Goal: Information Seeking & Learning: Learn about a topic

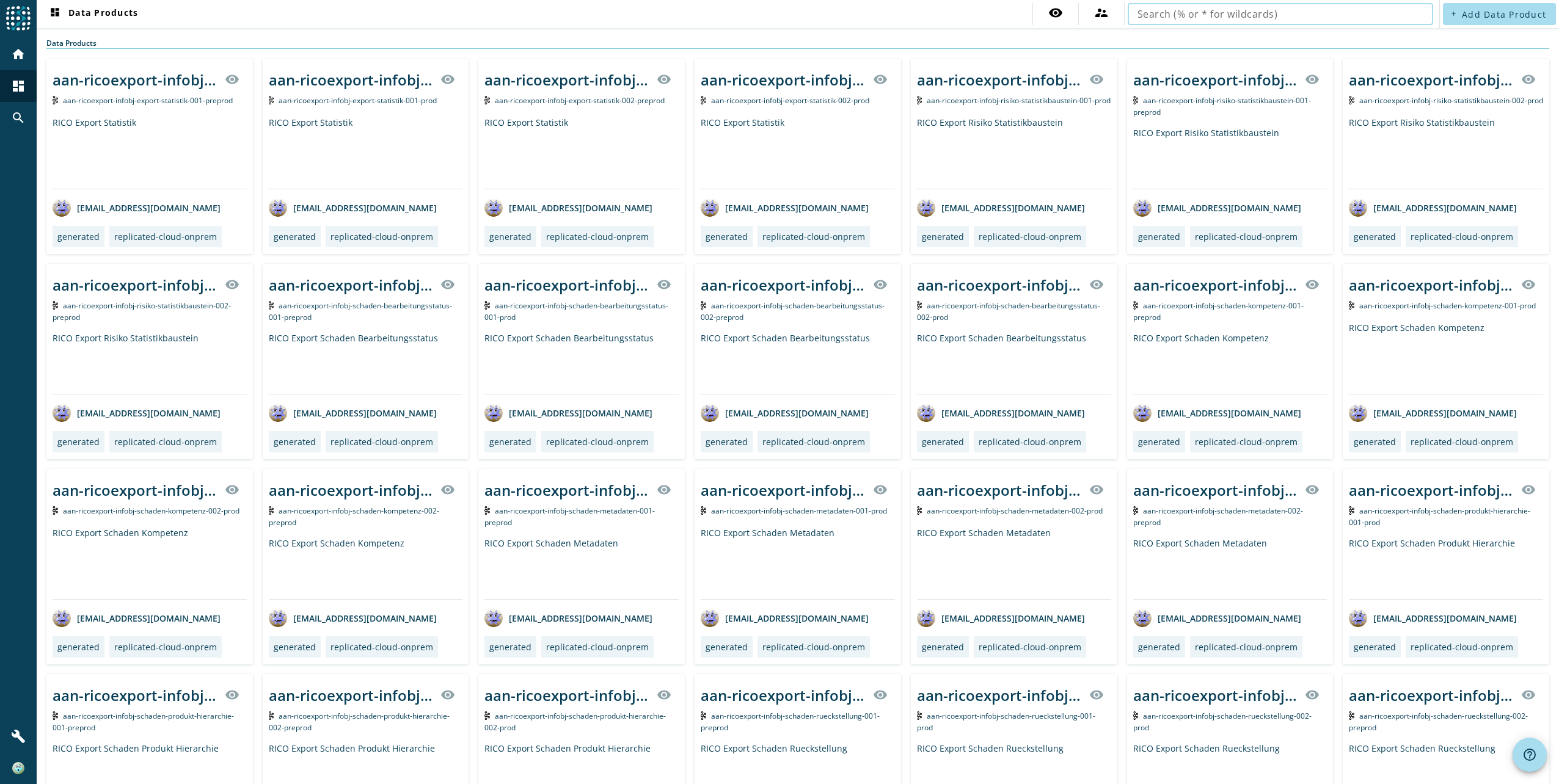
click at [1190, 12] on input "text" at bounding box center [1280, 14] width 286 height 15
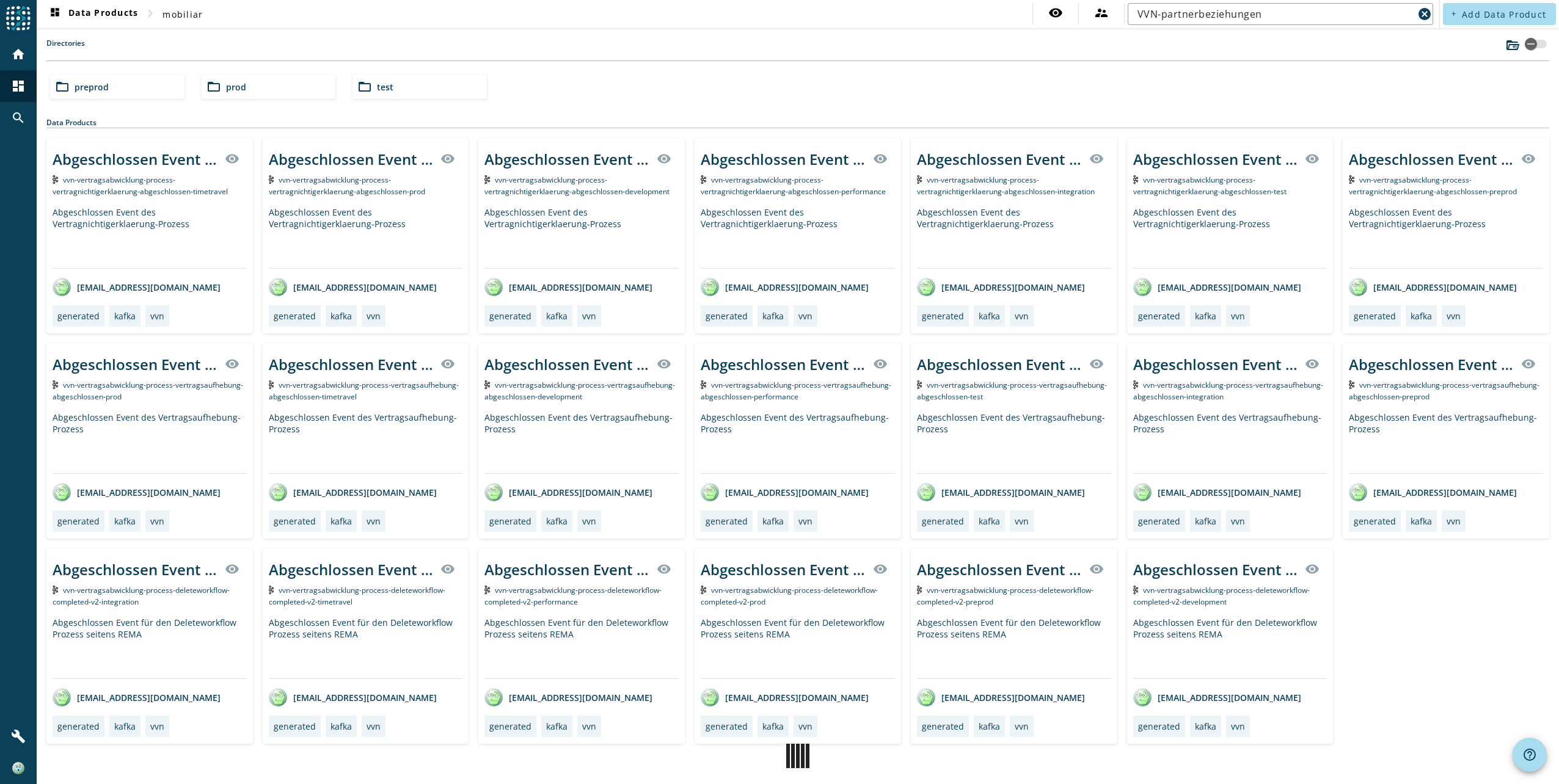
click at [229, 82] on span "prod" at bounding box center [236, 87] width 20 height 12
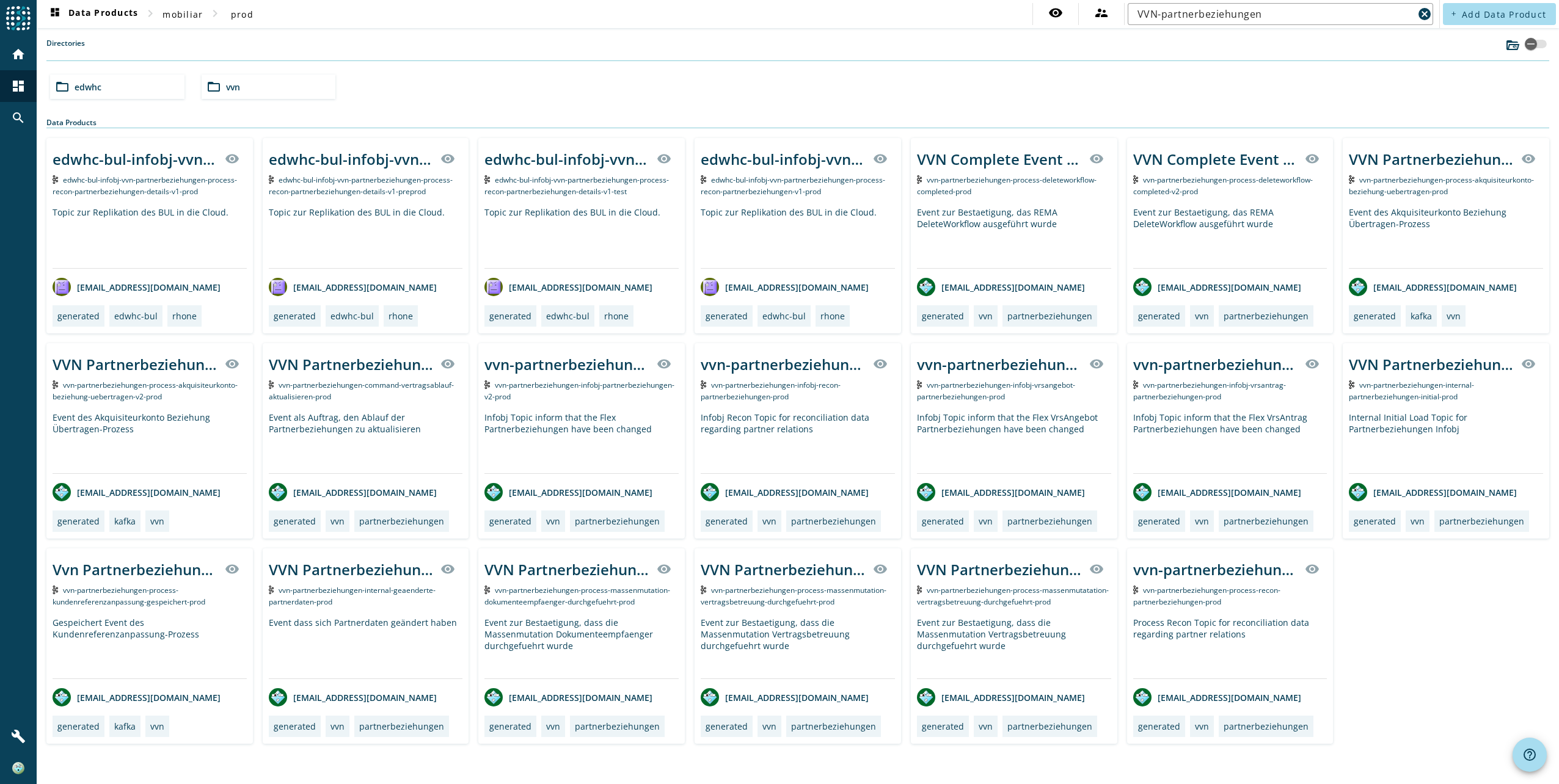
click at [213, 84] on mat-icon "folder_open" at bounding box center [214, 87] width 15 height 15
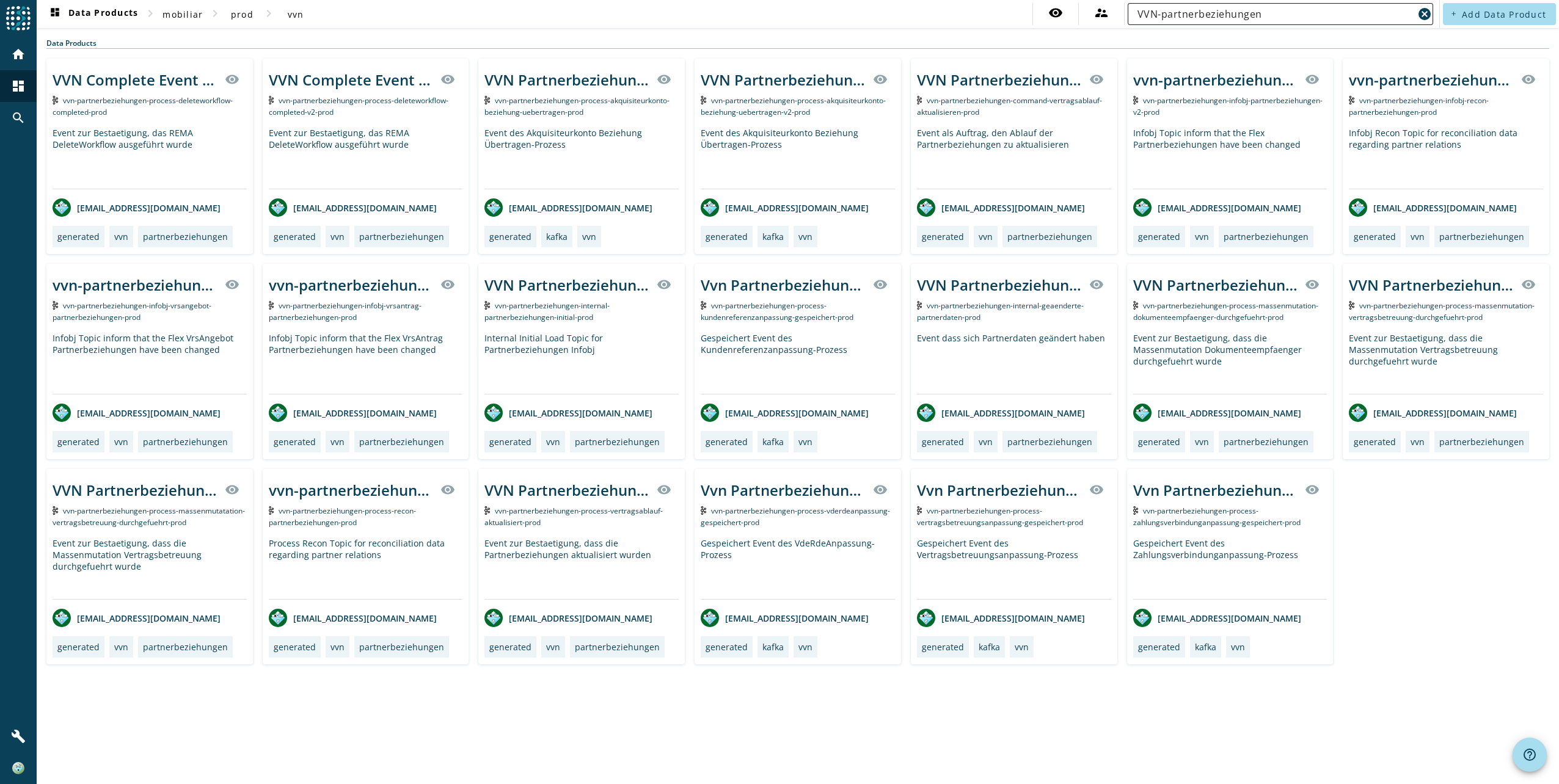
click at [1308, 6] on div "VVN-partnerbeziehungen" at bounding box center [1275, 14] width 276 height 22
click at [1305, 15] on input "VVN-partnerbeziehungen" at bounding box center [1275, 14] width 276 height 15
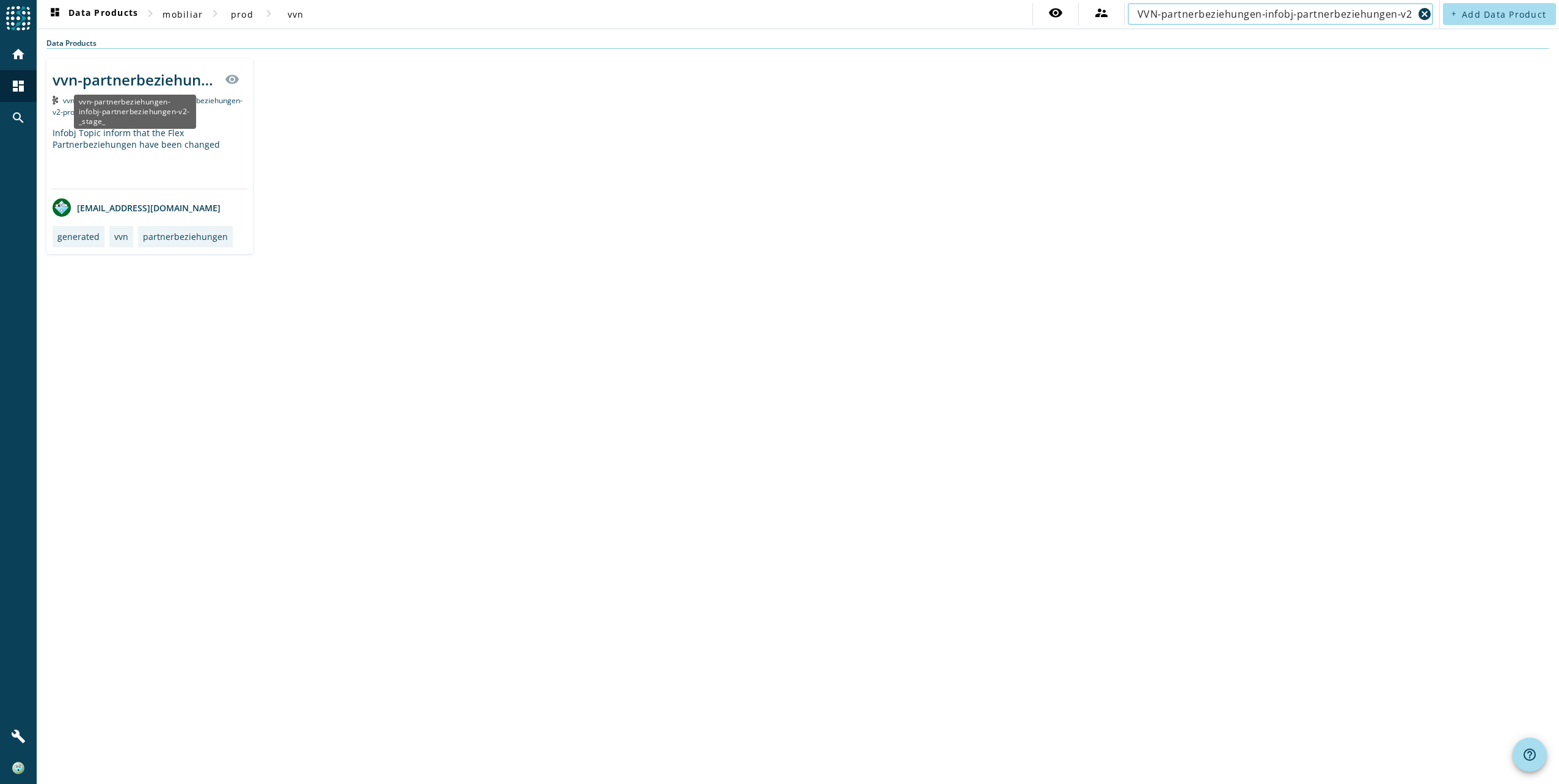
type input "VVN-partnerbeziehungen-infobj-partnerbeziehungen-v2"
click at [127, 79] on div "vvn-partnerbeziehungen-infobj-partnerbeziehungen-v2-_stage_" at bounding box center [135, 80] width 165 height 20
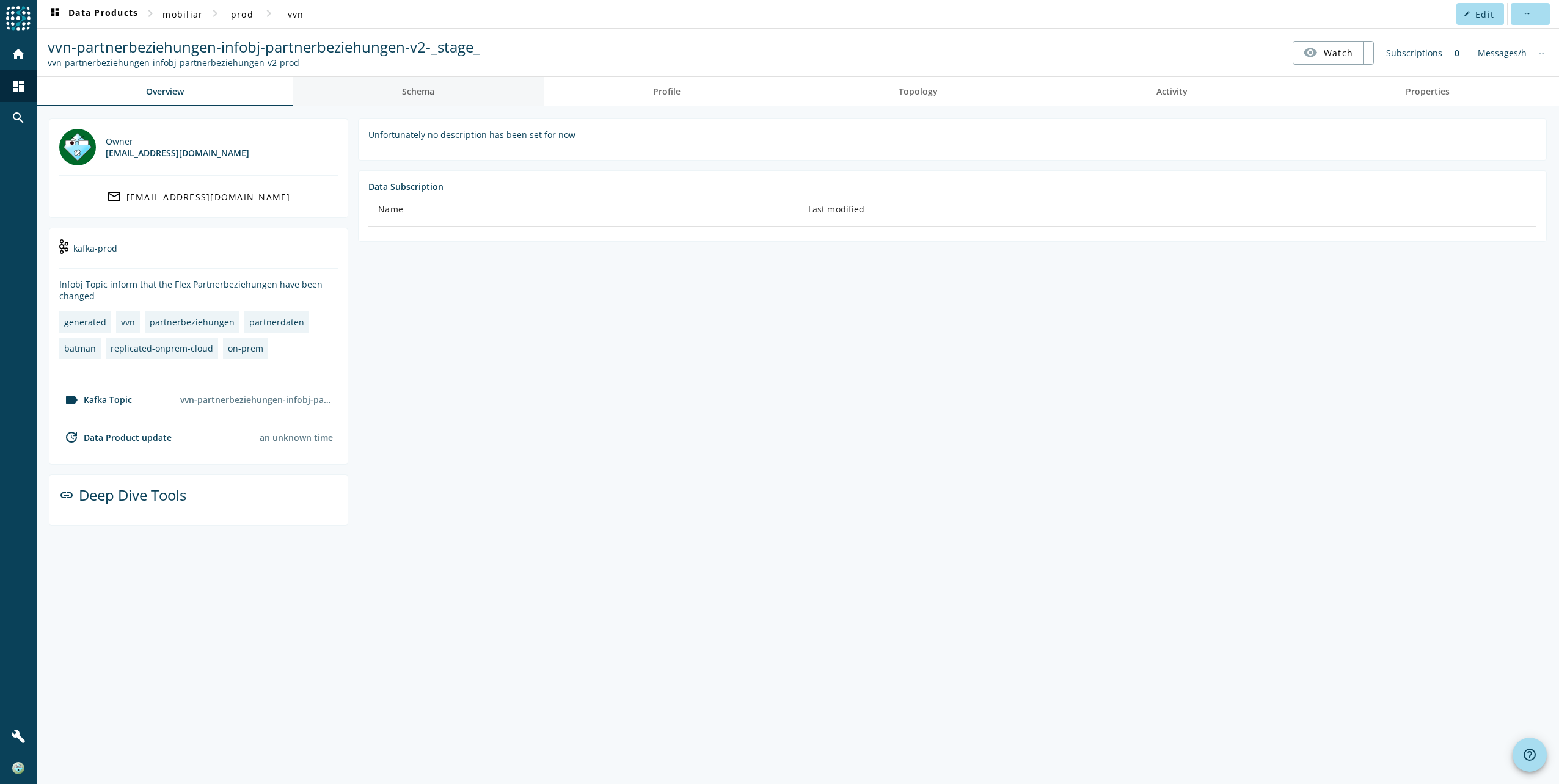
click at [432, 95] on span "Schema" at bounding box center [418, 92] width 32 height 9
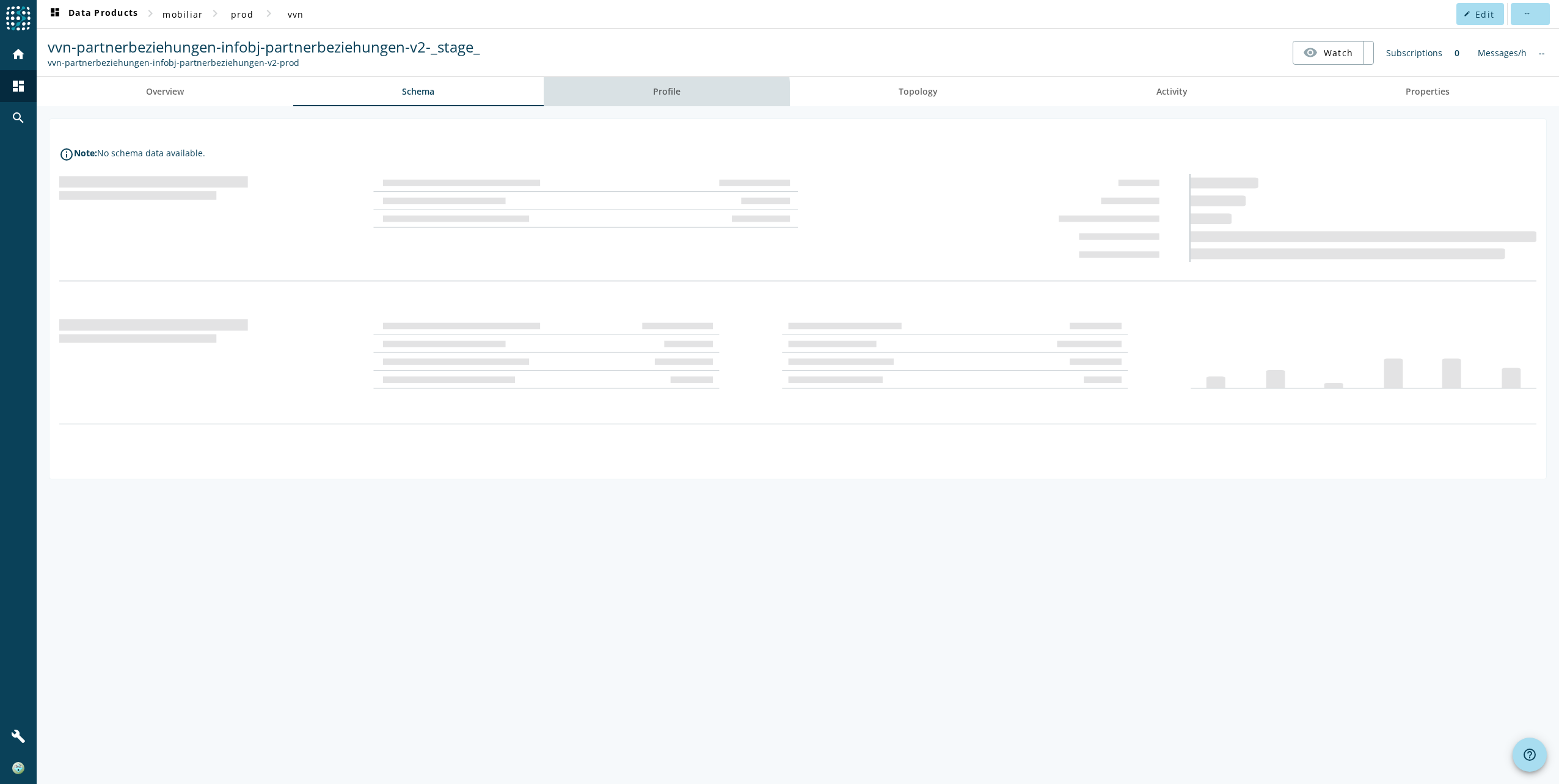
click at [666, 95] on span "Profile" at bounding box center [667, 92] width 27 height 9
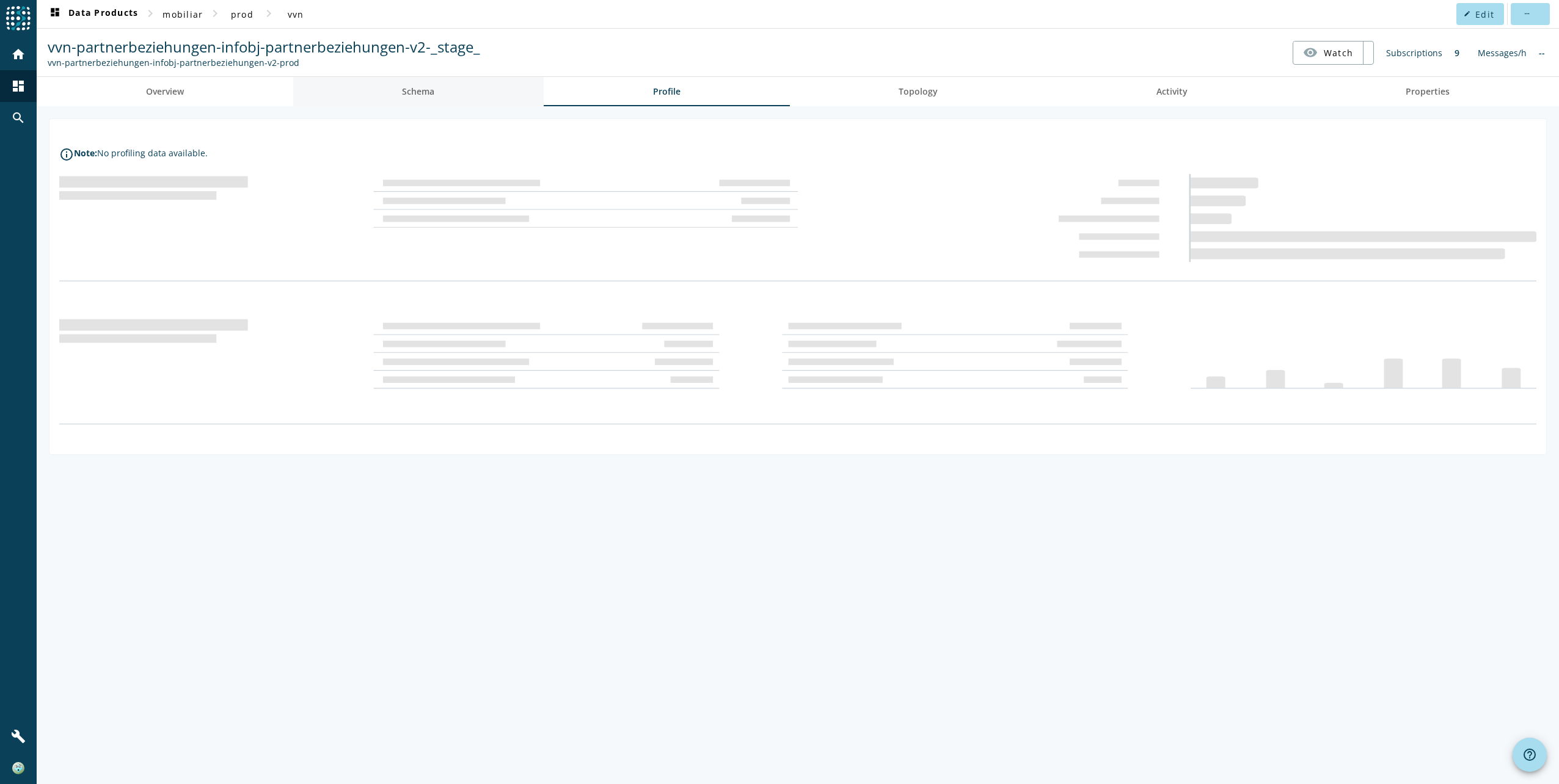
click at [425, 88] on span "Schema" at bounding box center [418, 92] width 32 height 9
